Goal: Check status: Check status

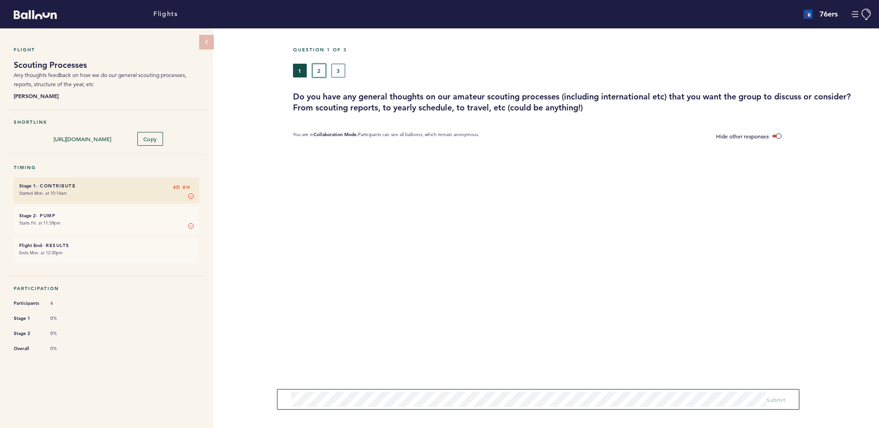
click at [322, 71] on button "2" at bounding box center [319, 71] width 14 height 14
click at [338, 70] on button "3" at bounding box center [338, 71] width 14 height 14
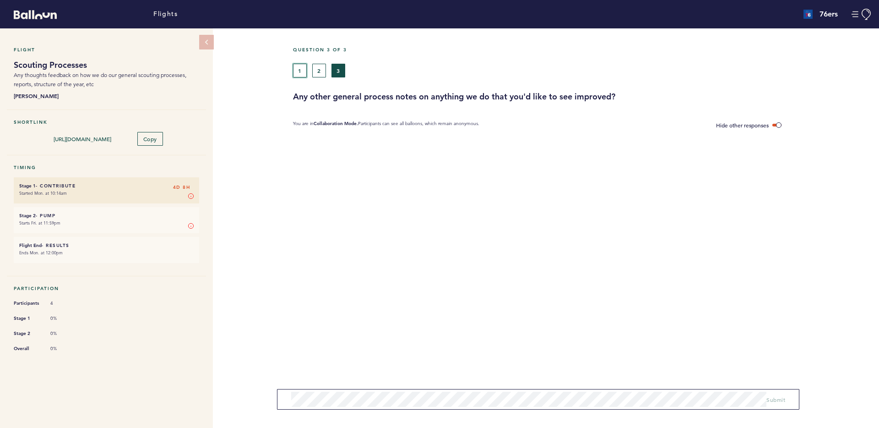
click at [303, 70] on button "1" at bounding box center [300, 71] width 14 height 14
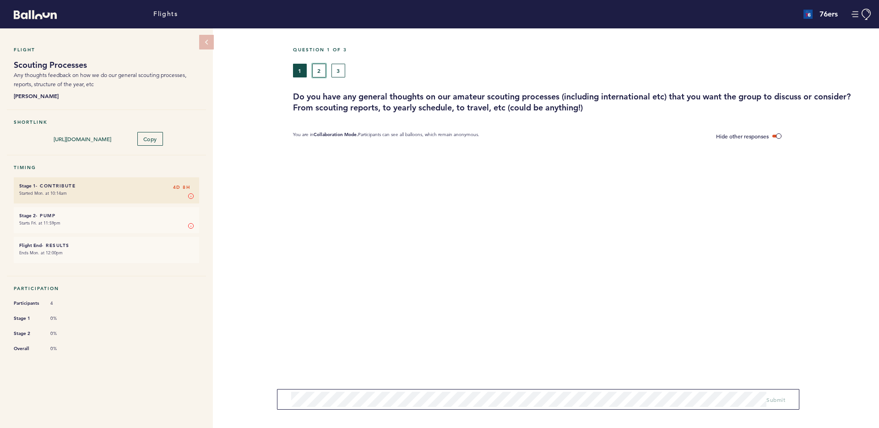
click at [317, 72] on button "2" at bounding box center [319, 71] width 14 height 14
click at [210, 43] on icon at bounding box center [207, 42] width 8 height 8
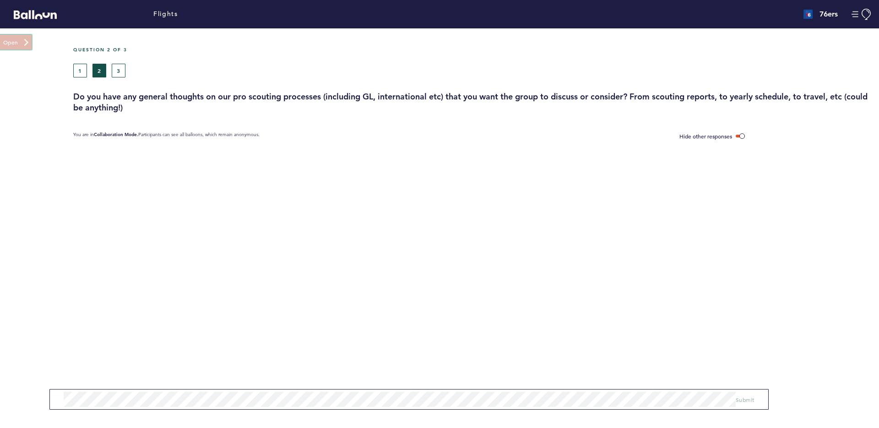
click at [5, 44] on button at bounding box center [16, 42] width 32 height 15
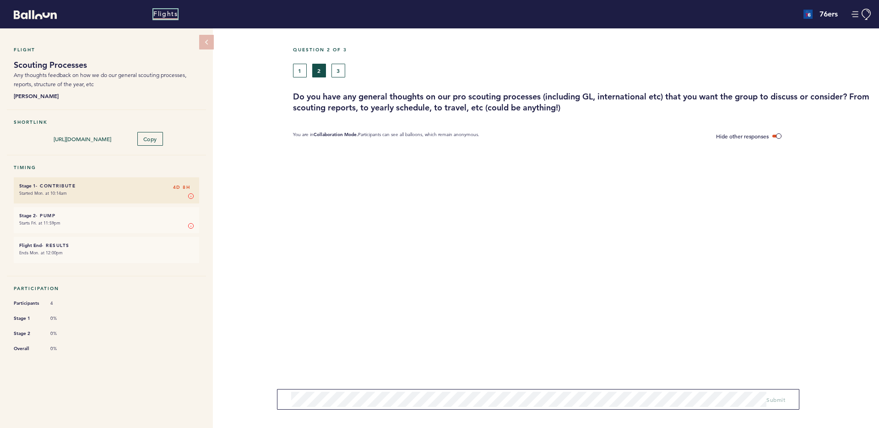
click at [158, 14] on link "Flights" at bounding box center [165, 14] width 24 height 10
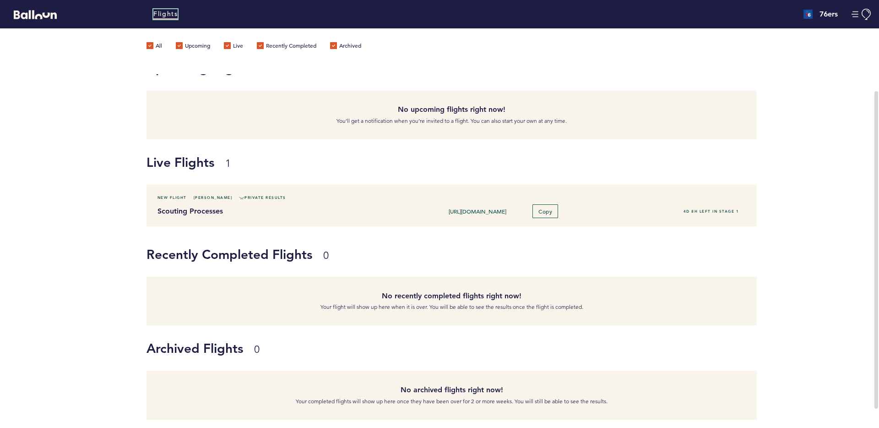
scroll to position [35, 0]
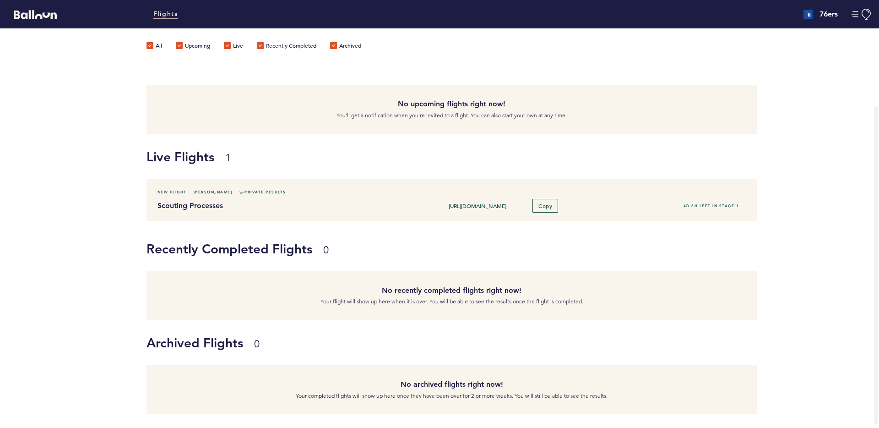
click at [834, 18] on h4 "76ers" at bounding box center [828, 14] width 18 height 11
click at [812, 13] on div "76ers" at bounding box center [820, 14] width 34 height 11
click at [809, 14] on img at bounding box center [807, 14] width 9 height 9
click at [855, 14] on button "Manage Account" at bounding box center [861, 14] width 21 height 11
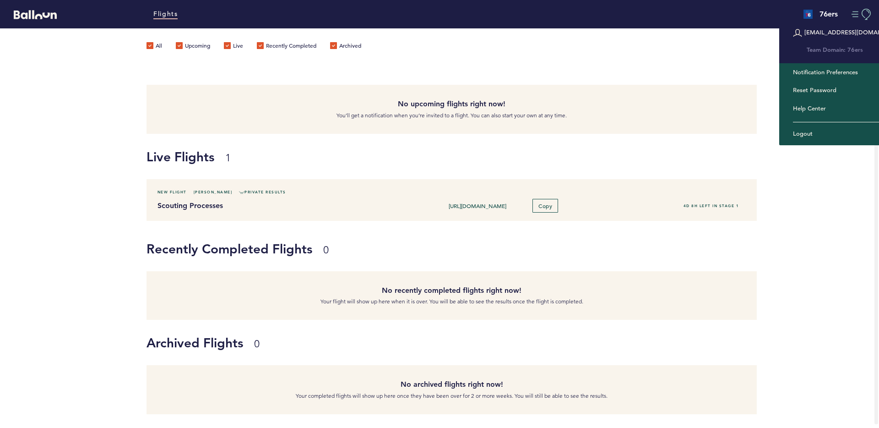
click at [855, 14] on button "Manage Account" at bounding box center [861, 14] width 21 height 11
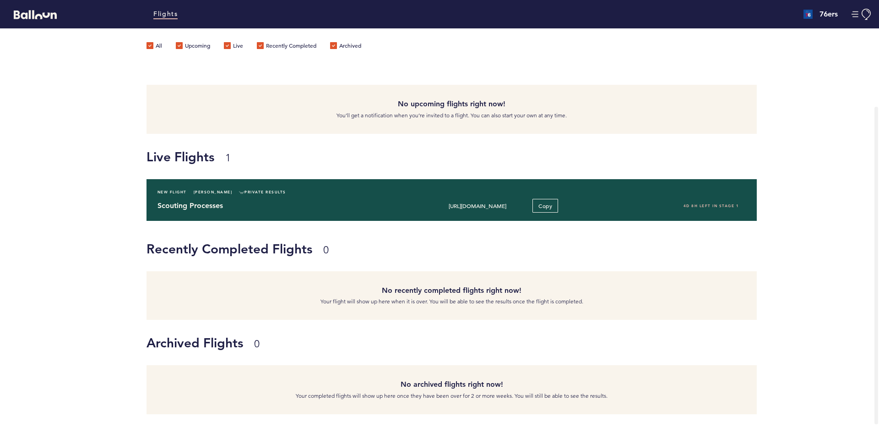
click at [294, 197] on div "New Flight [PERSON_NAME] Private Results Scouting Processes [URL][DOMAIN_NAME] …" at bounding box center [451, 200] width 610 height 42
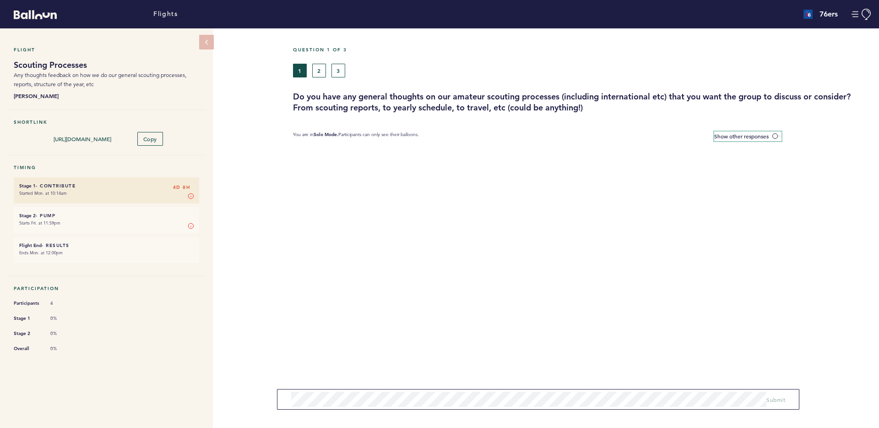
click at [773, 135] on span at bounding box center [776, 136] width 9 height 3
click at [0, 0] on input "Show other responses" at bounding box center [0, 0] width 0 height 0
click at [317, 72] on button "2" at bounding box center [319, 71] width 14 height 14
click at [342, 69] on button "3" at bounding box center [338, 71] width 14 height 14
